Goal: Information Seeking & Learning: Learn about a topic

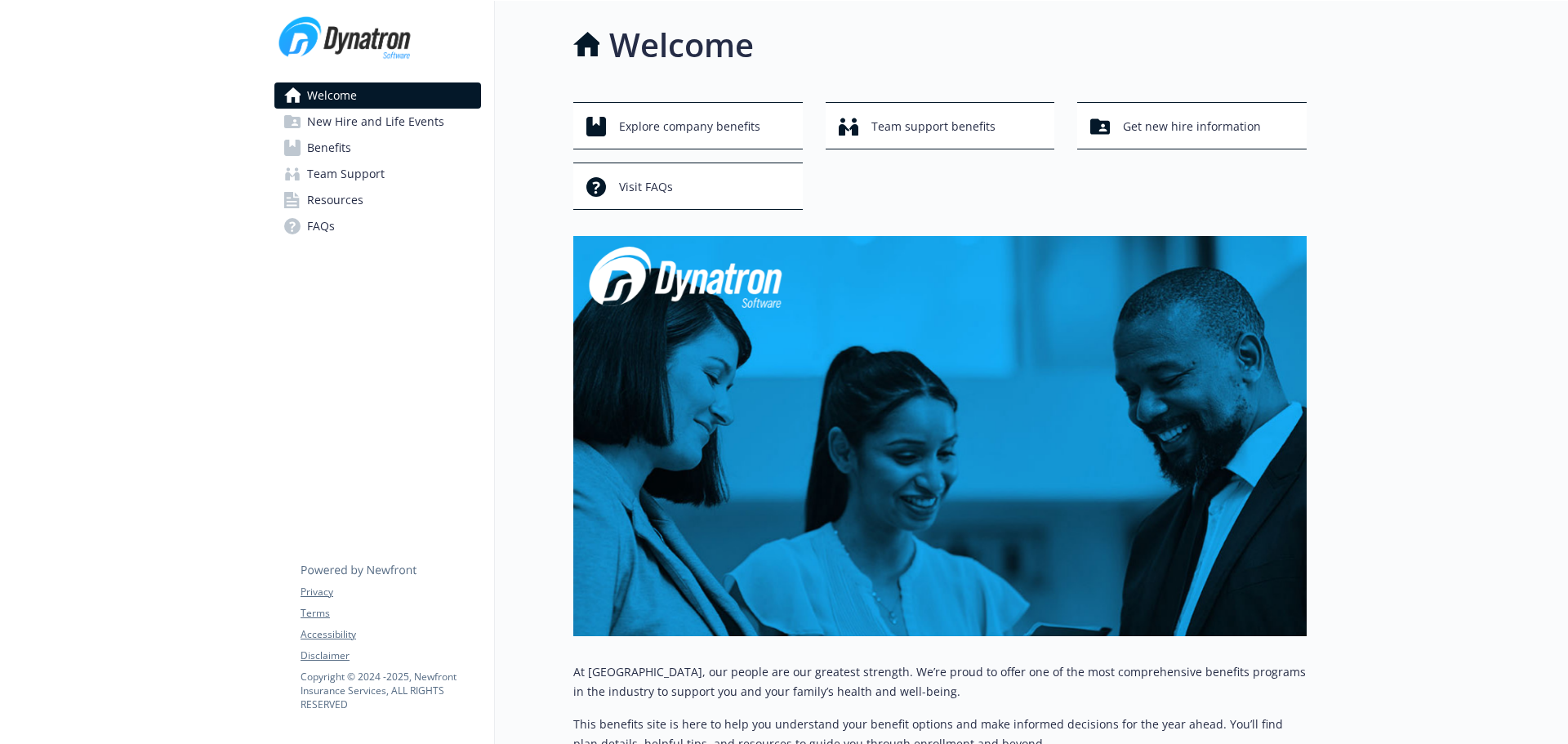
click at [266, 394] on div "Welcome New Hire and Life Events Benefits Team Support Resources FAQs Privacy T…" at bounding box center [377, 523] width 233 height 1046
click at [380, 571] on icon at bounding box center [359, 570] width 115 height 11
click at [380, 571] on icon at bounding box center [359, 558] width 117 height 41
click at [387, 566] on icon at bounding box center [359, 558] width 117 height 41
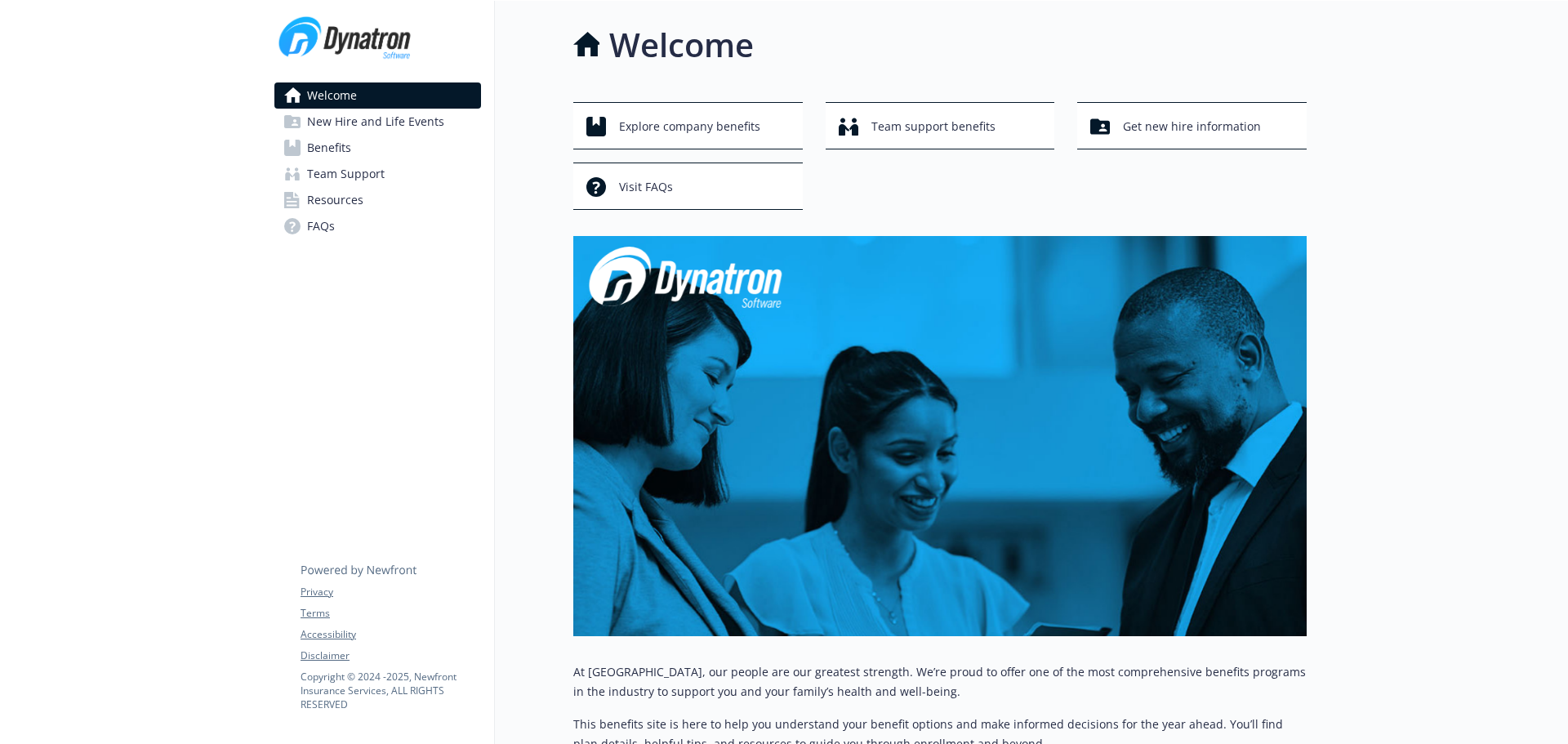
click at [429, 674] on p "Copyright © [DATE] - [DATE] , Newfront Insurance Services, ALL RIGHTS RESERVED" at bounding box center [390, 690] width 180 height 42
click at [442, 668] on div "Privacy Terms Accessibility Disclaimer Copyright © [DATE] - [DATE] , Newfront I…" at bounding box center [390, 624] width 180 height 174
drag, startPoint x: 414, startPoint y: 675, endPoint x: 385, endPoint y: 694, distance: 34.7
click at [385, 694] on p "Copyright © [DATE] - [DATE] , Newfront Insurance Services, ALL RIGHTS RESERVED" at bounding box center [390, 690] width 180 height 42
